Goal: Download file/media

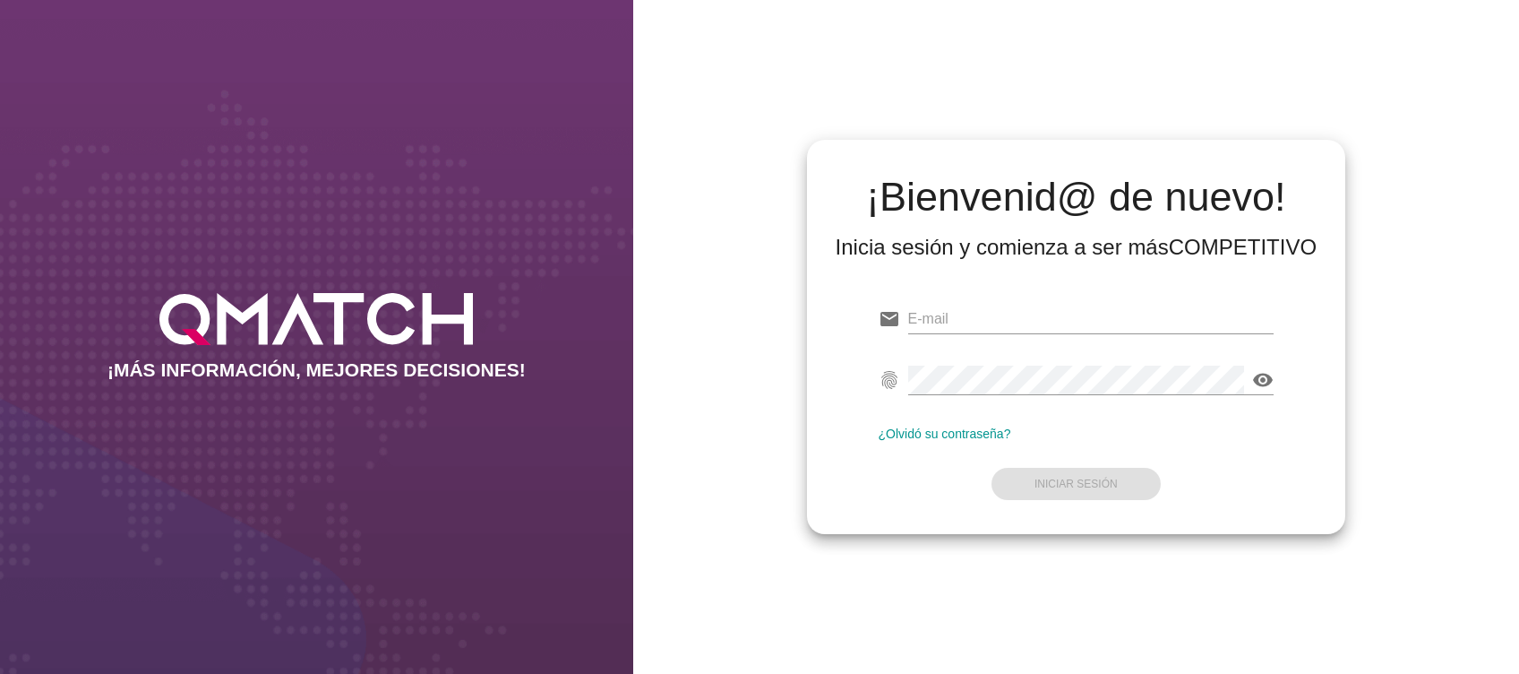
type input "[EMAIL_ADDRESS][DOMAIN_NAME]"
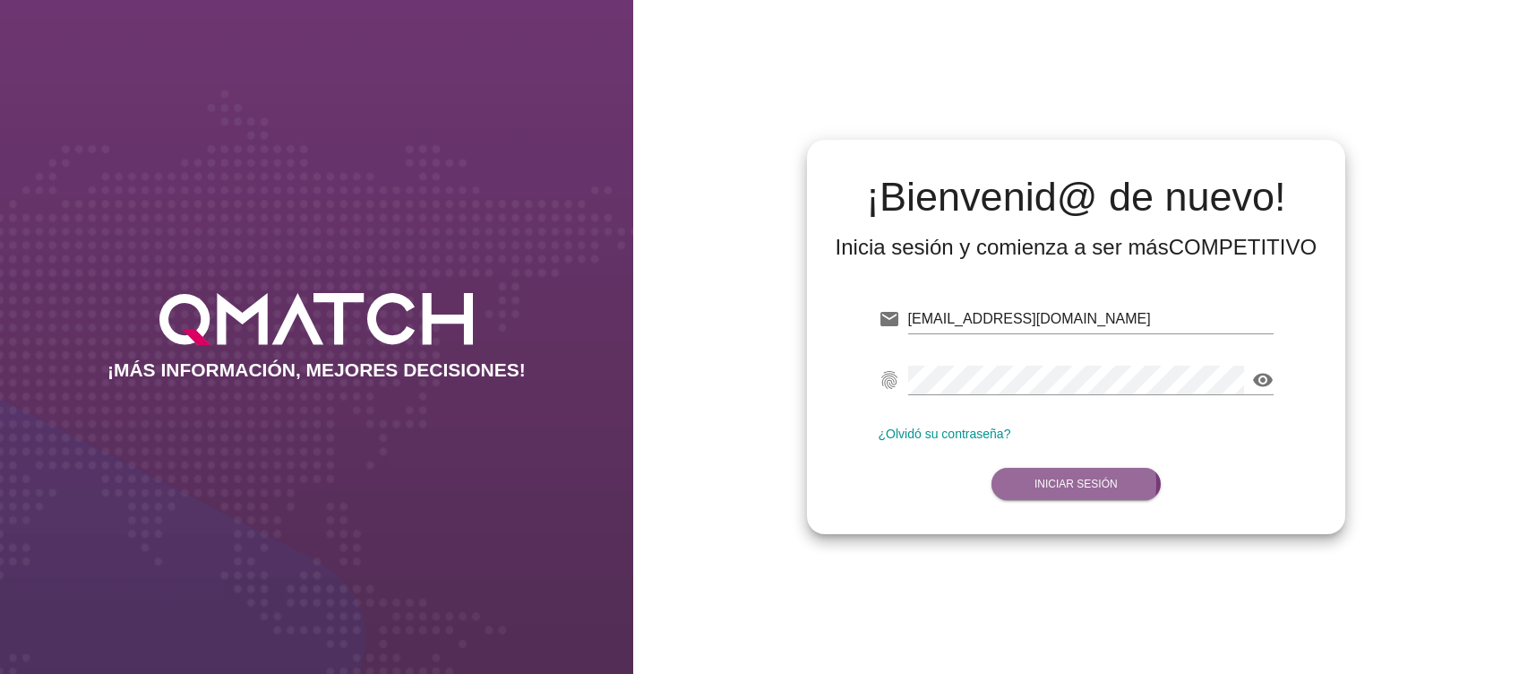
click at [1068, 490] on button "Iniciar Sesión" at bounding box center [1076, 484] width 169 height 32
click at [1080, 478] on strong "Iniciar Sesión" at bounding box center [1076, 484] width 83 height 13
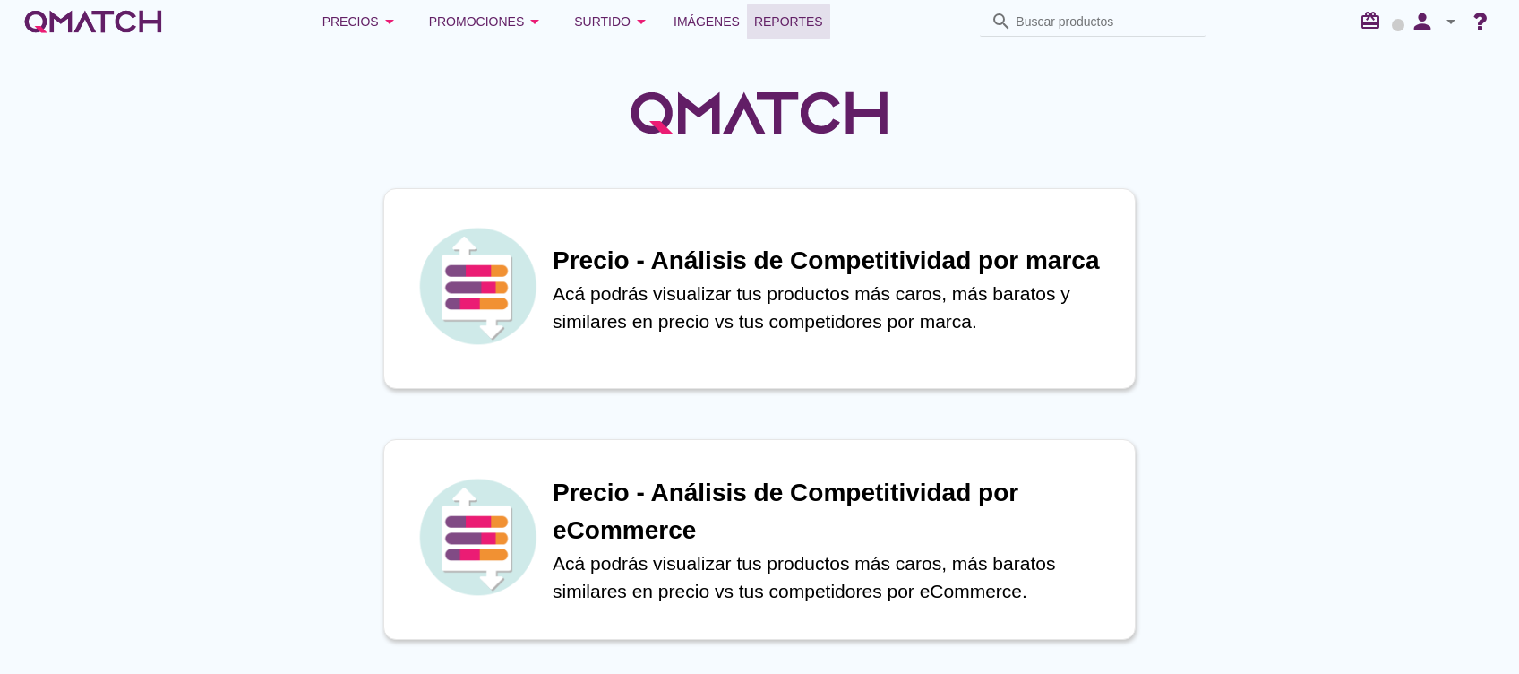
click at [784, 24] on span "Reportes" at bounding box center [788, 22] width 69 height 22
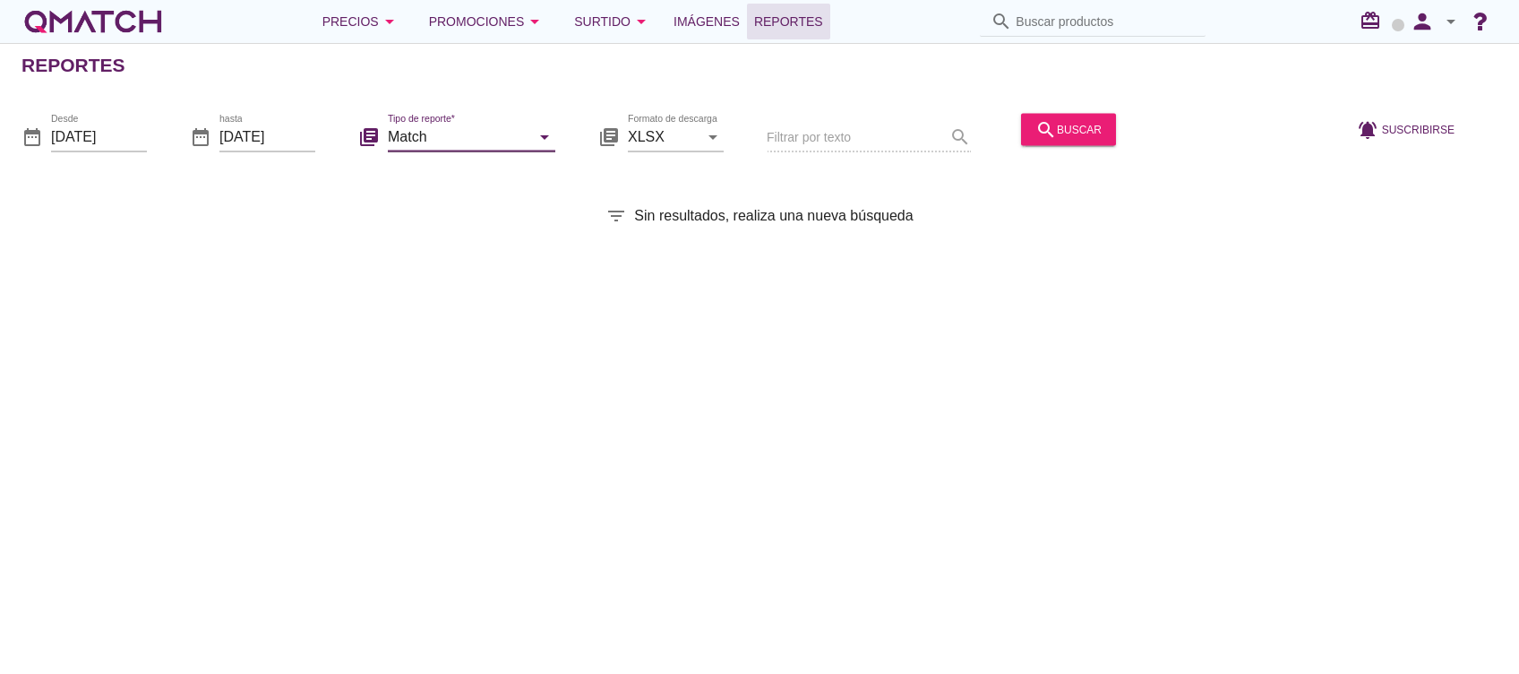
click at [505, 122] on input "Match" at bounding box center [459, 136] width 142 height 29
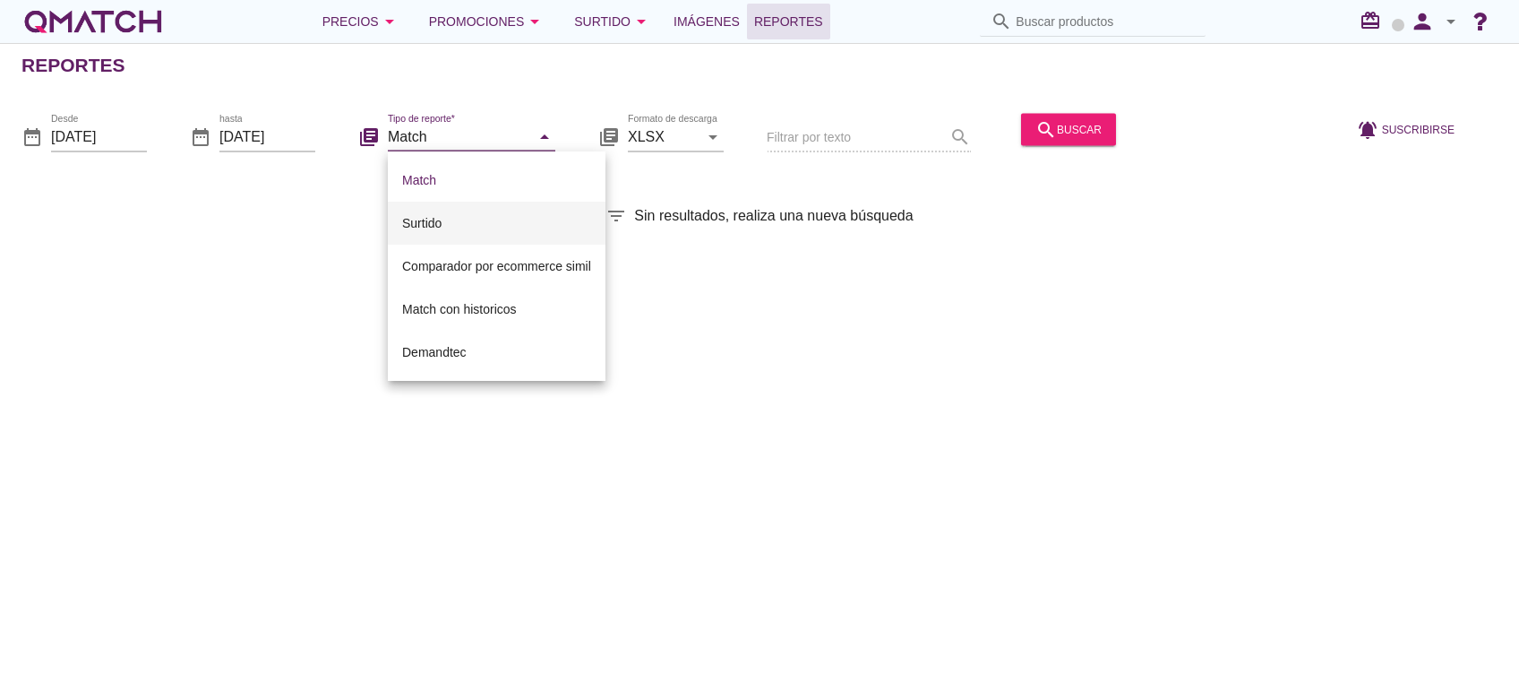
click at [478, 223] on div "Surtido" at bounding box center [496, 223] width 189 height 22
type input "Surtido"
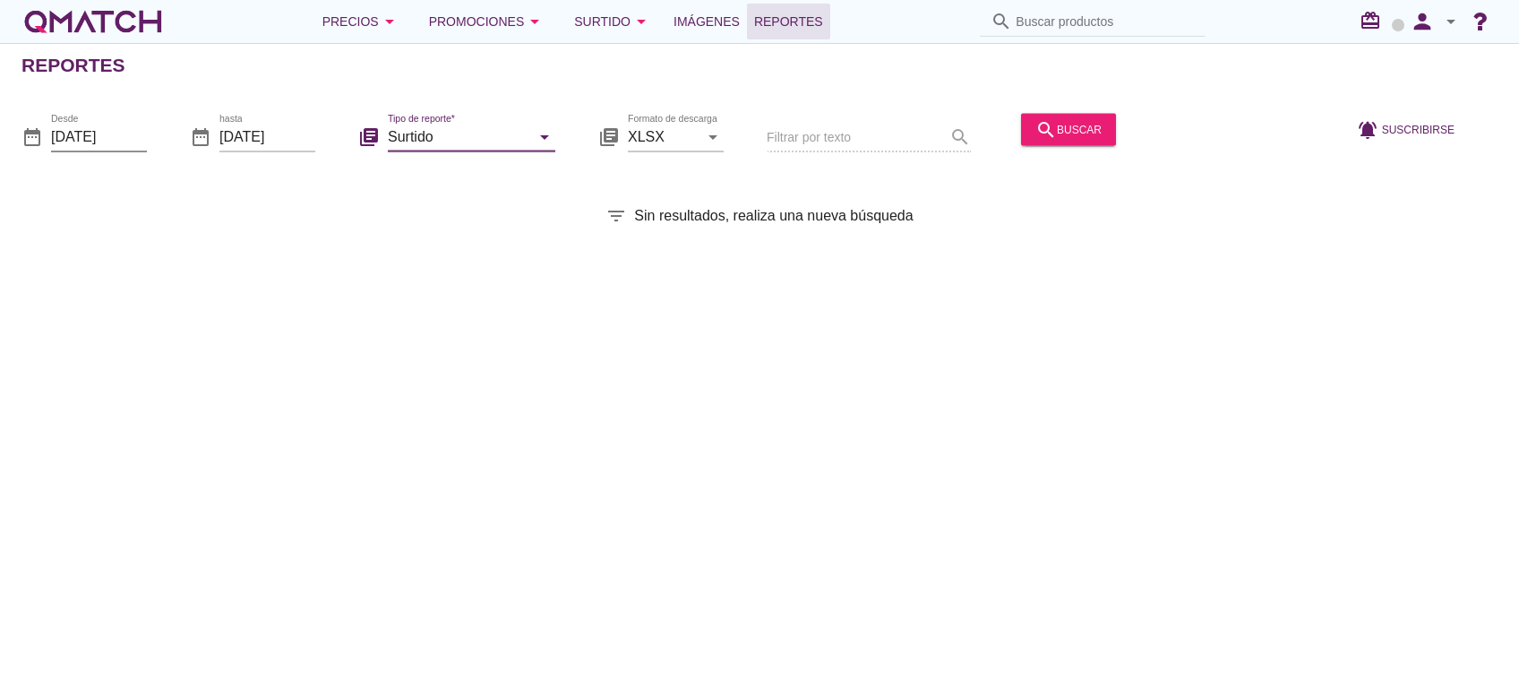
click at [101, 133] on input "[DATE]" at bounding box center [99, 136] width 96 height 29
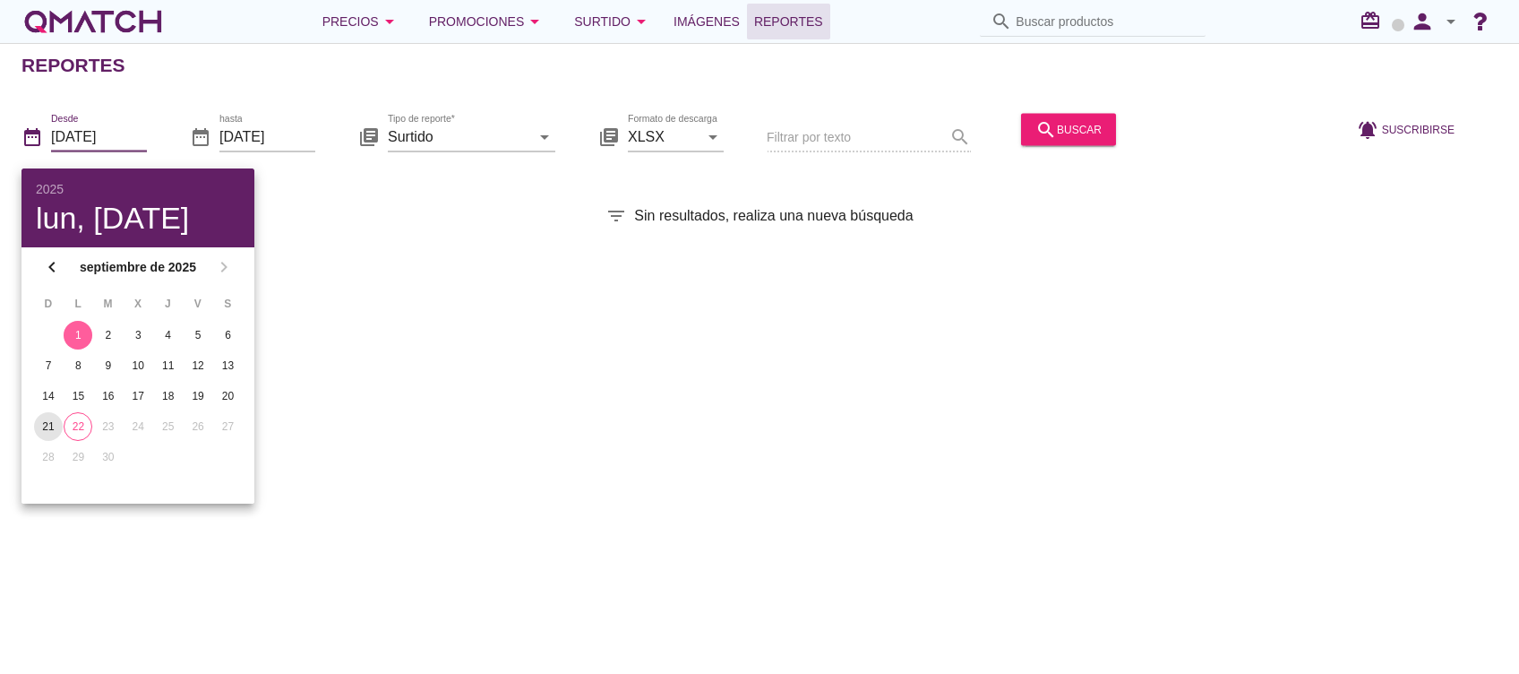
click at [56, 428] on div "21" at bounding box center [48, 426] width 29 height 16
type input "[DATE]"
click at [1036, 130] on icon "search" at bounding box center [1047, 129] width 22 height 22
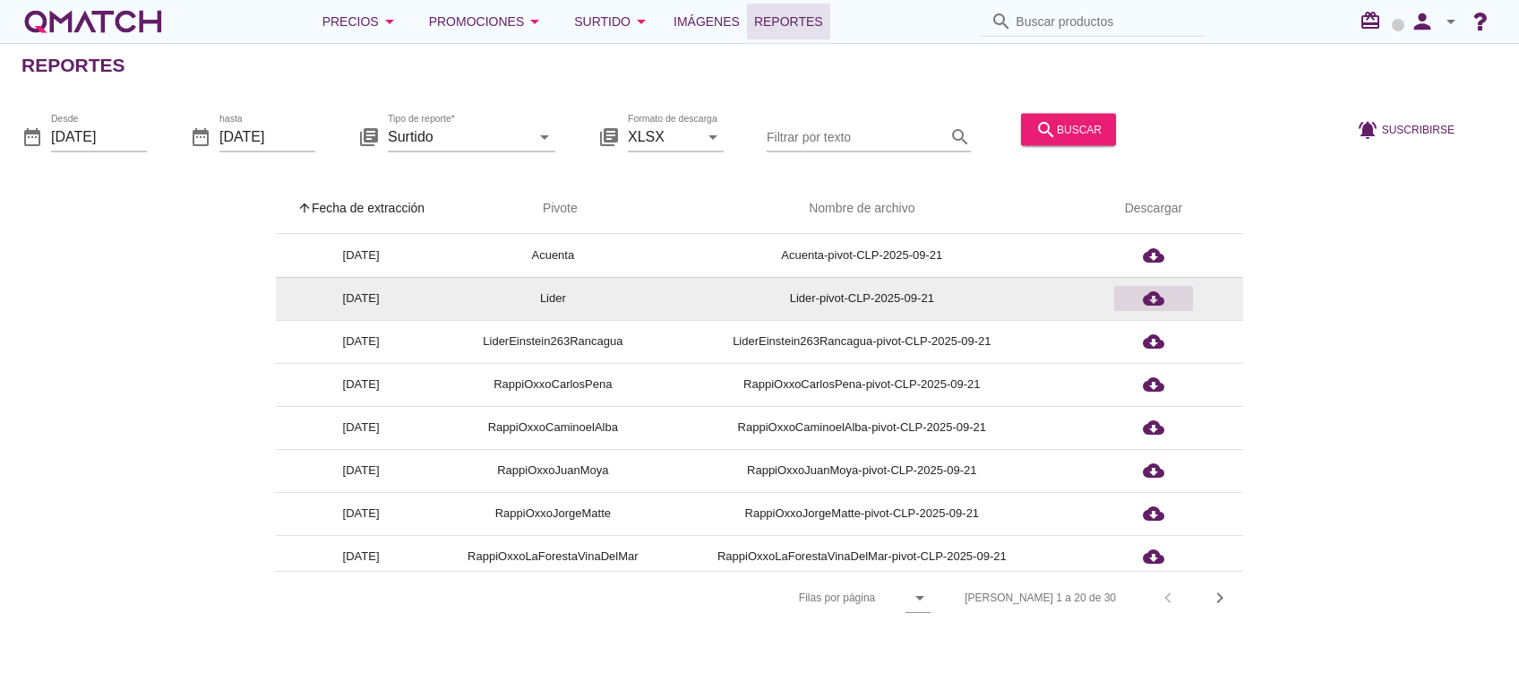
click at [1140, 307] on div "cloud_download" at bounding box center [1154, 299] width 65 height 22
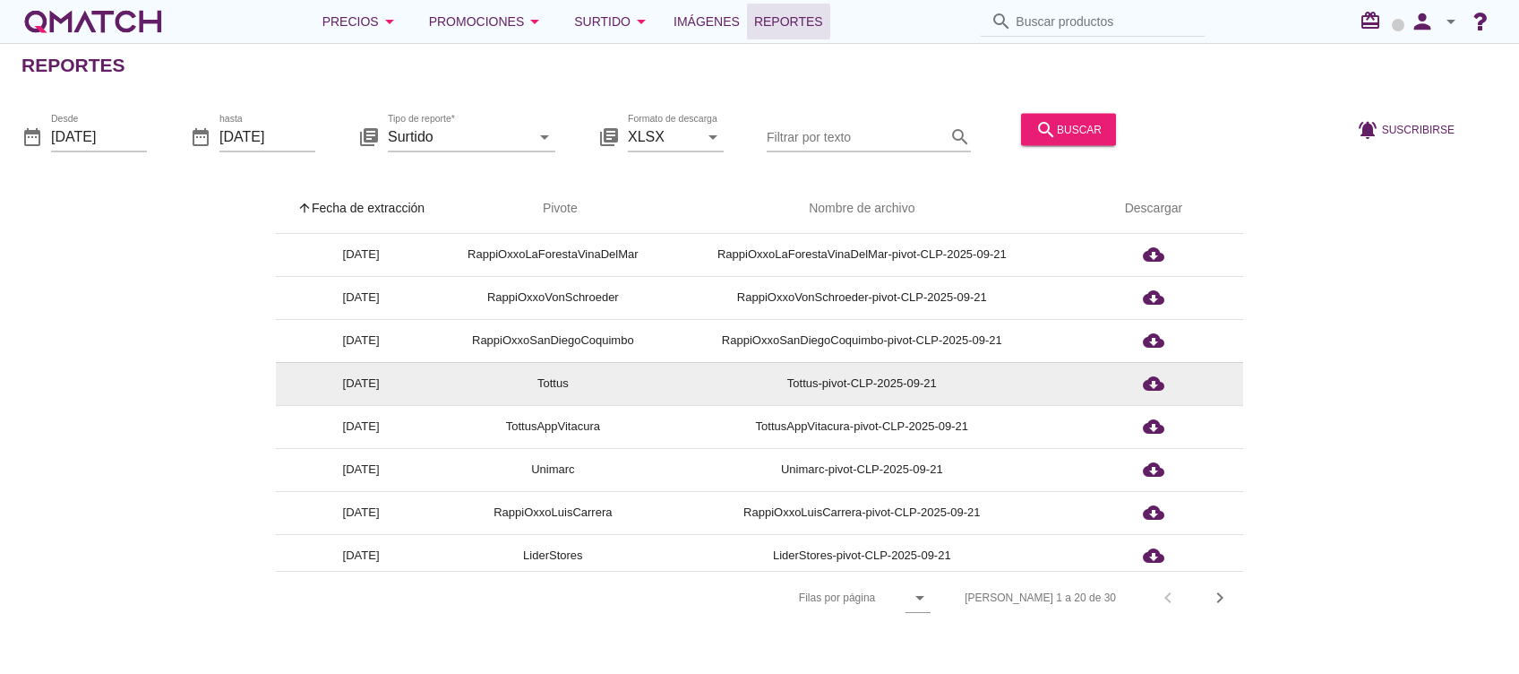
scroll to position [358, 0]
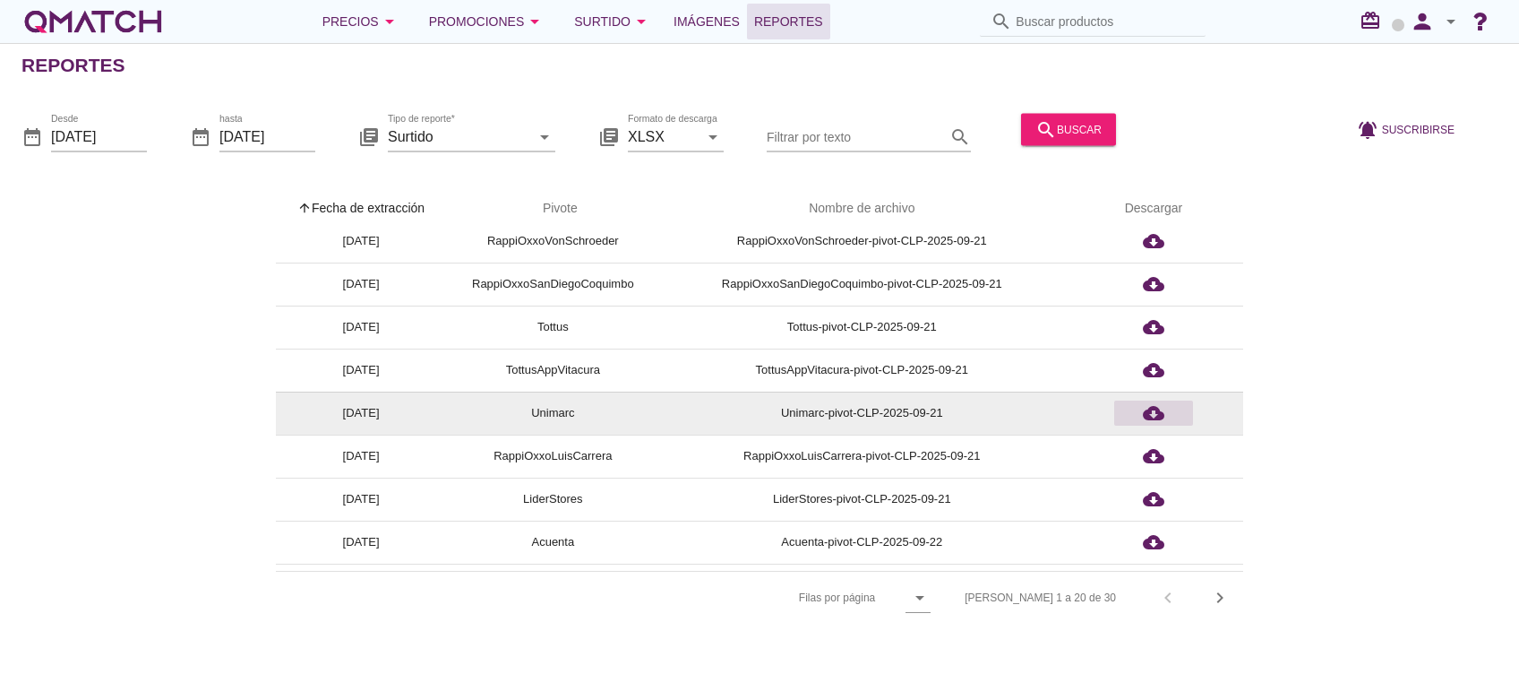
click at [1147, 410] on icon "cloud_download" at bounding box center [1154, 413] width 22 height 22
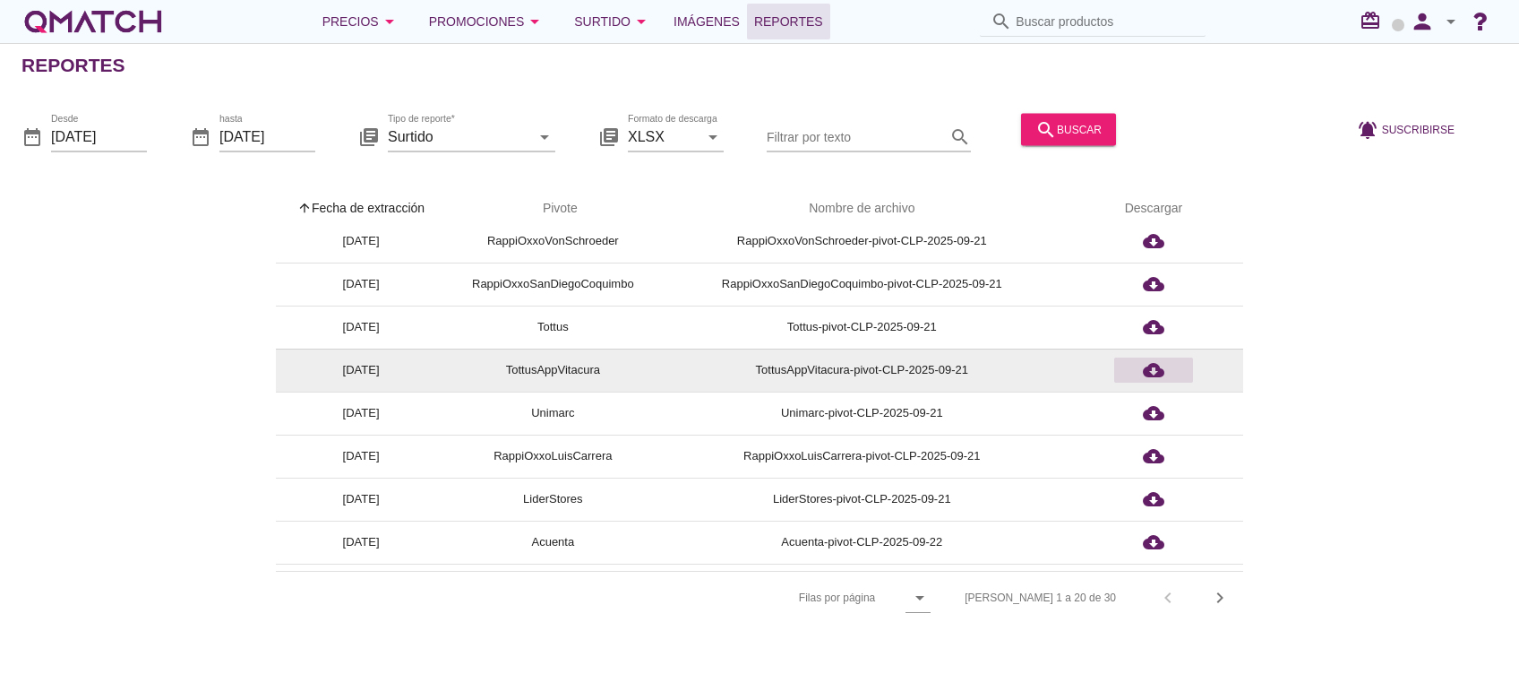
click at [1149, 373] on icon "cloud_download" at bounding box center [1154, 370] width 22 height 22
